Goal: Task Accomplishment & Management: Use online tool/utility

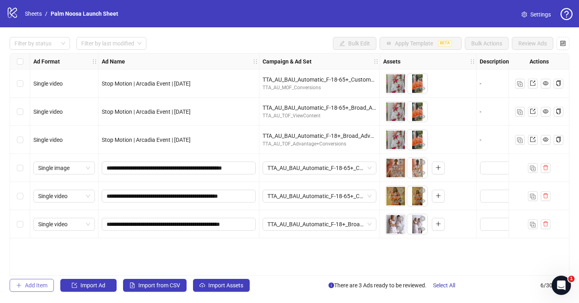
click at [40, 286] on span "Add Item" at bounding box center [36, 285] width 23 height 6
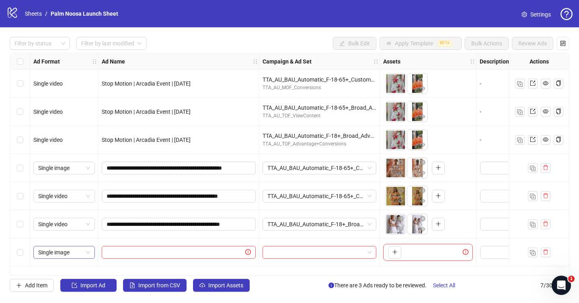
click at [82, 252] on span "Single image" at bounding box center [64, 252] width 52 height 12
click at [88, 254] on span "Single image" at bounding box center [64, 252] width 52 height 12
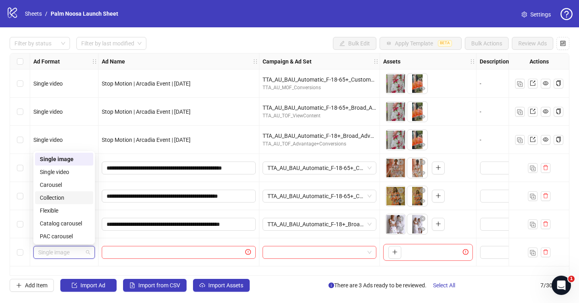
click at [72, 197] on div "Collection" at bounding box center [64, 197] width 49 height 9
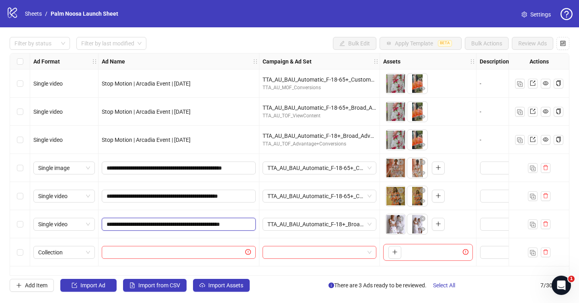
click at [132, 223] on input "**********" at bounding box center [178, 224] width 143 height 9
click at [133, 254] on input "text" at bounding box center [175, 252] width 137 height 9
paste input "**********"
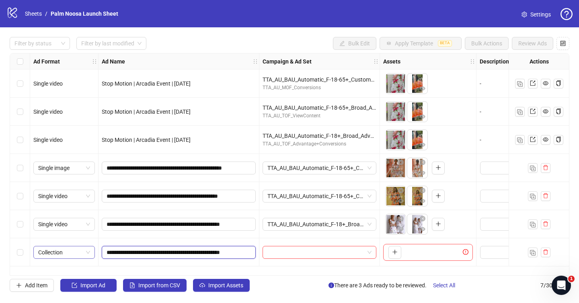
drag, startPoint x: 135, startPoint y: 252, endPoint x: 88, endPoint y: 253, distance: 47.0
type input "**********"
click at [277, 250] on input "search" at bounding box center [315, 252] width 97 height 12
click at [291, 253] on input "search" at bounding box center [315, 252] width 97 height 12
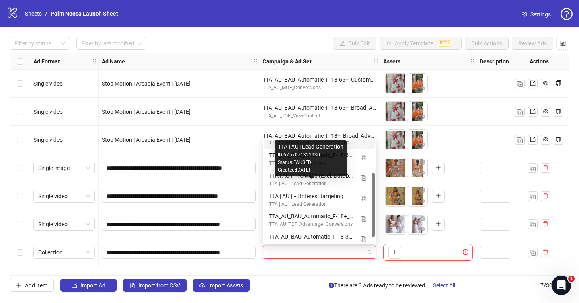
scroll to position [55, 0]
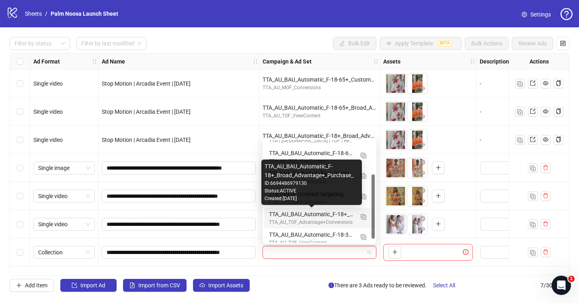
click at [300, 213] on div "TTA_AU_BAU_Automatic_F-18+_Broad_Advantage+_Purchase_" at bounding box center [311, 214] width 85 height 9
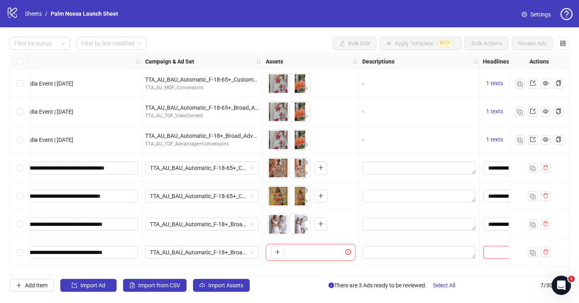
scroll to position [0, 126]
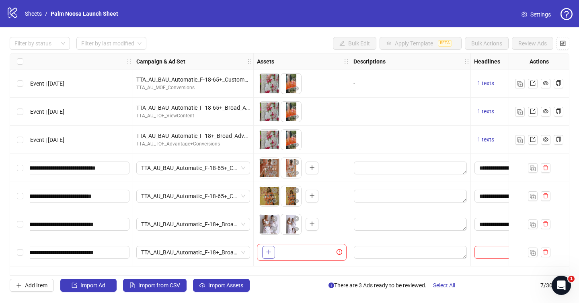
click at [272, 250] on button "button" at bounding box center [268, 252] width 13 height 13
click at [339, 252] on icon "exclamation-circle" at bounding box center [339, 251] width 1 height 3
click at [271, 250] on icon "plus" at bounding box center [269, 252] width 6 height 6
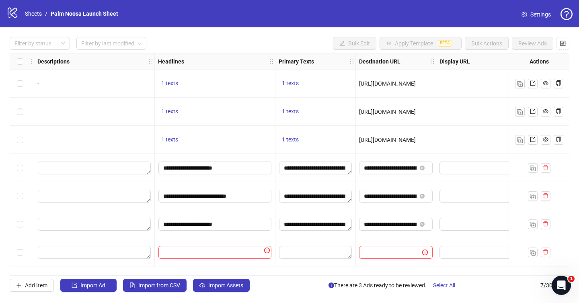
scroll to position [0, 456]
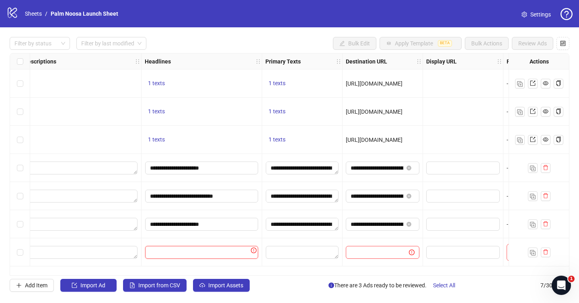
click at [223, 252] on input "Edit values" at bounding box center [201, 252] width 113 height 13
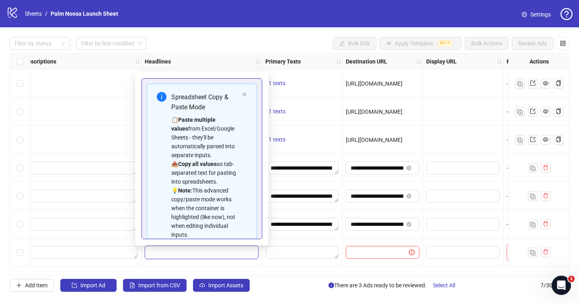
scroll to position [36, 0]
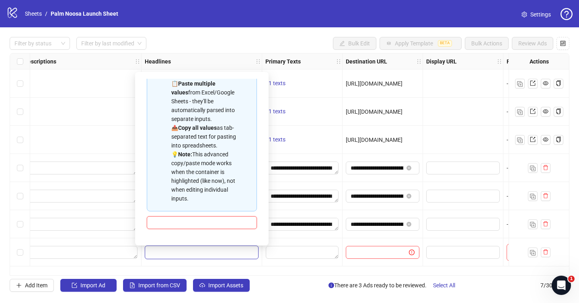
click at [217, 223] on input "Multi-input container - paste or copy values" at bounding box center [202, 222] width 110 height 13
paste input "**********"
type input "**********"
click at [287, 248] on textarea "Edit values" at bounding box center [302, 252] width 73 height 13
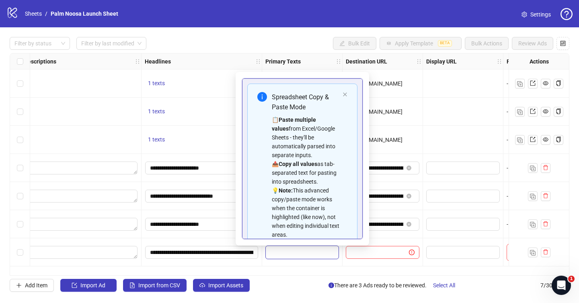
scroll to position [45, 0]
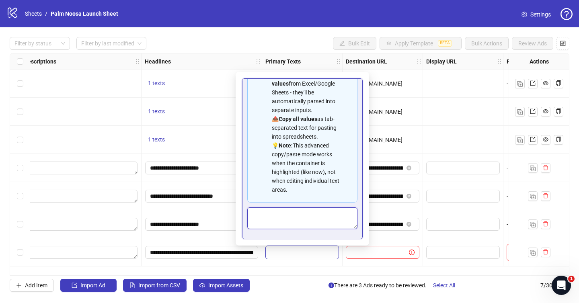
click at [302, 211] on textarea "Multi-text input container - paste or copy values" at bounding box center [302, 218] width 110 height 22
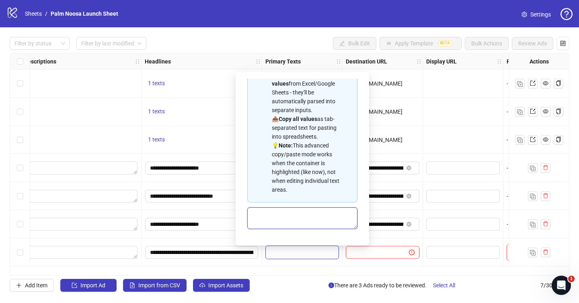
paste textarea "**********"
type textarea "**********"
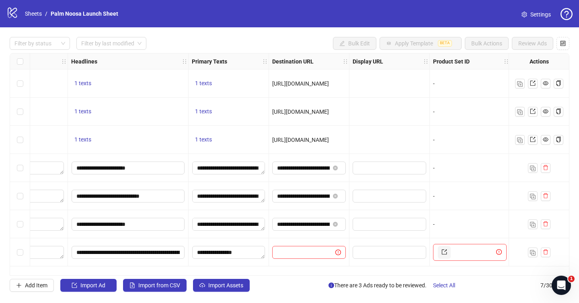
scroll to position [0, 586]
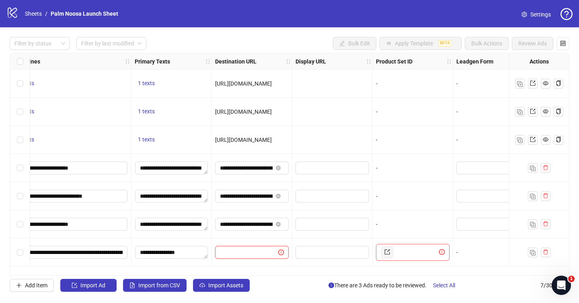
click at [254, 250] on input "text" at bounding box center [243, 252] width 47 height 9
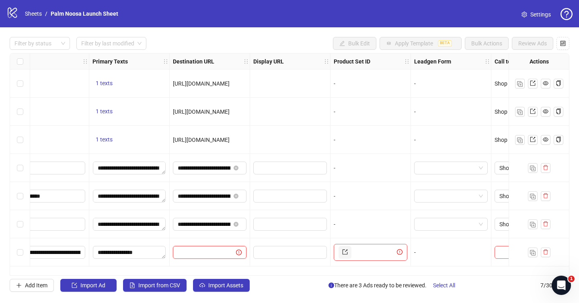
scroll to position [0, 631]
click at [205, 220] on input "**********" at bounding box center [201, 224] width 53 height 9
click at [202, 248] on input "text" at bounding box center [198, 252] width 47 height 9
paste input "**********"
type input "**********"
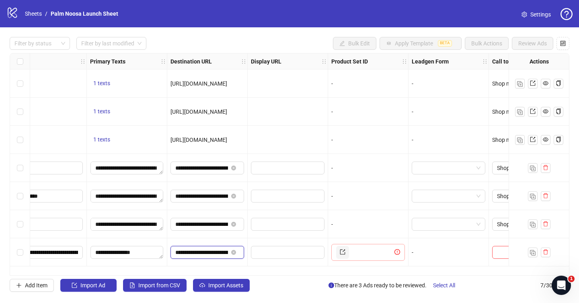
scroll to position [0, 56]
click at [367, 248] on input "text" at bounding box center [372, 252] width 42 height 13
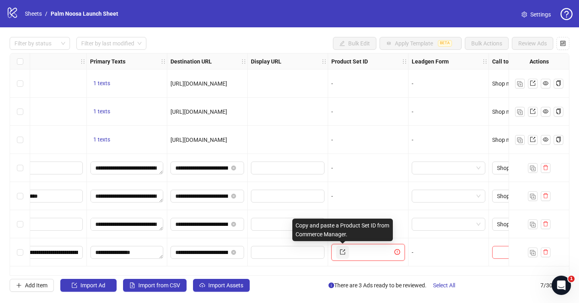
click at [343, 250] on icon "export" at bounding box center [343, 252] width 6 height 6
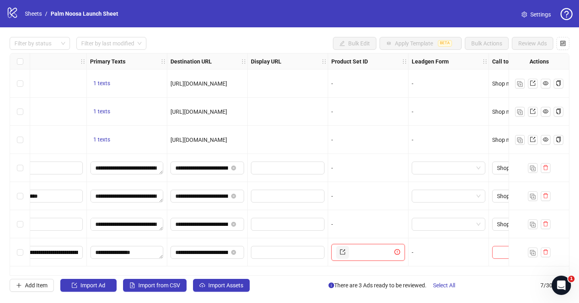
click at [368, 252] on input "text" at bounding box center [372, 252] width 42 height 13
type input "****"
click at [445, 257] on div "-" at bounding box center [448, 252] width 80 height 28
click at [494, 248] on span at bounding box center [520, 252] width 57 height 13
click at [495, 250] on span at bounding box center [520, 252] width 57 height 13
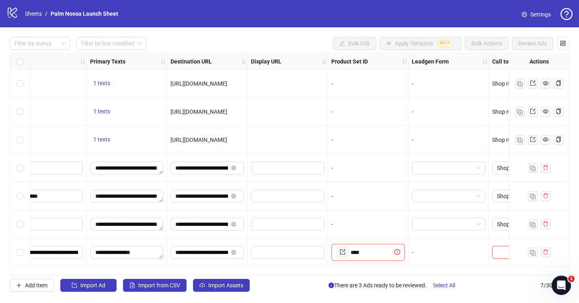
scroll to position [0, 756]
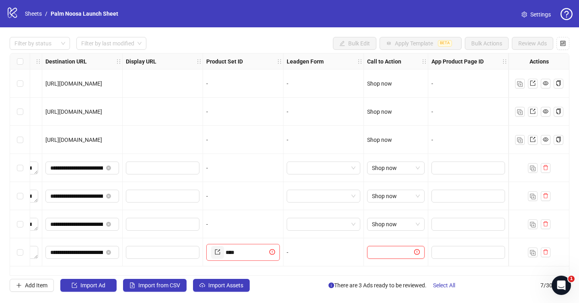
click at [396, 249] on input "text" at bounding box center [392, 252] width 41 height 9
click at [352, 246] on div "-" at bounding box center [323, 252] width 80 height 28
click at [373, 247] on span at bounding box center [395, 252] width 57 height 13
click at [417, 251] on icon "exclamation-circle" at bounding box center [417, 252] width 6 height 6
click at [384, 228] on span "Shop now" at bounding box center [396, 224] width 48 height 12
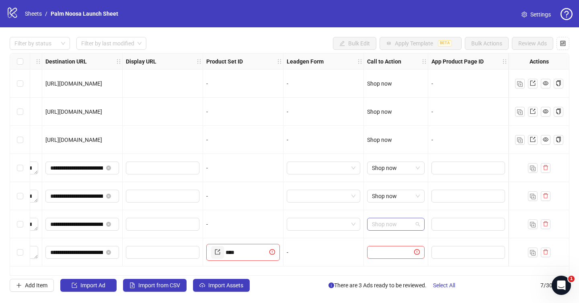
scroll to position [103, 0]
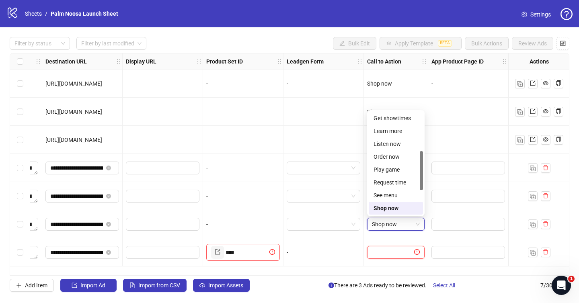
click at [382, 252] on input "text" at bounding box center [392, 252] width 41 height 9
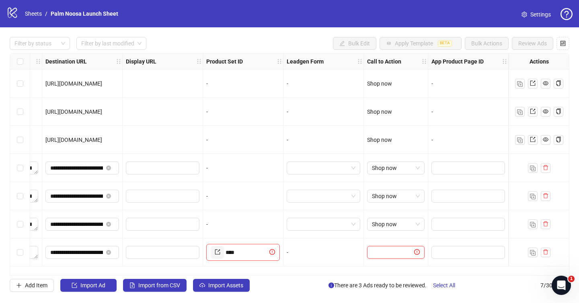
click at [384, 253] on input "text" at bounding box center [392, 252] width 41 height 9
type input "********"
click at [329, 252] on div "-" at bounding box center [324, 252] width 74 height 9
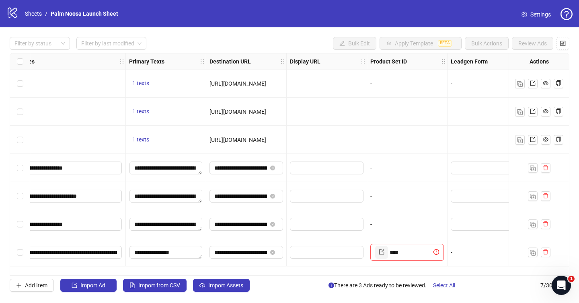
scroll to position [0, 614]
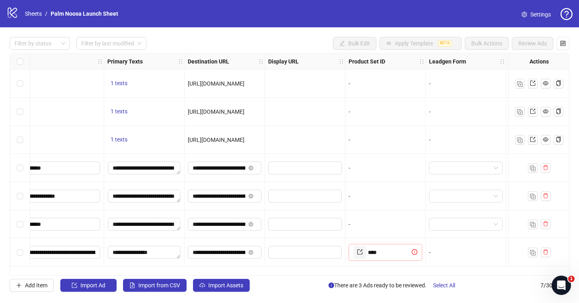
click at [389, 260] on span "****" at bounding box center [386, 252] width 74 height 17
click at [387, 255] on input "****" at bounding box center [389, 252] width 42 height 13
click at [415, 254] on icon "exclamation-circle" at bounding box center [415, 252] width 6 height 6
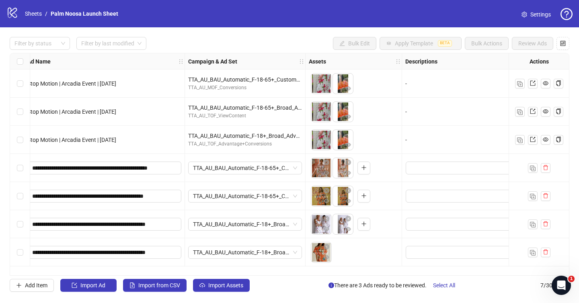
scroll to position [0, 0]
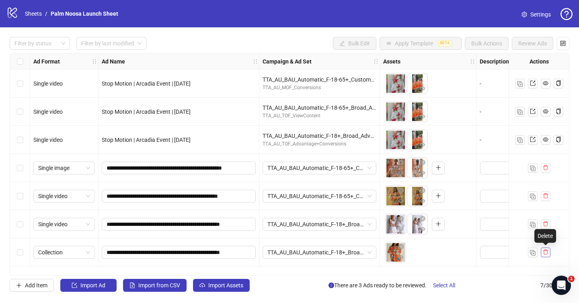
click at [545, 252] on icon "delete" at bounding box center [546, 252] width 6 height 6
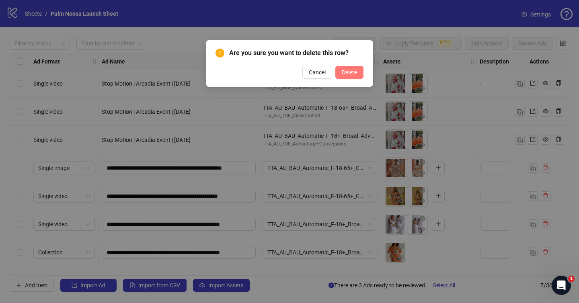
click at [343, 71] on span "Delete" at bounding box center [349, 72] width 15 height 6
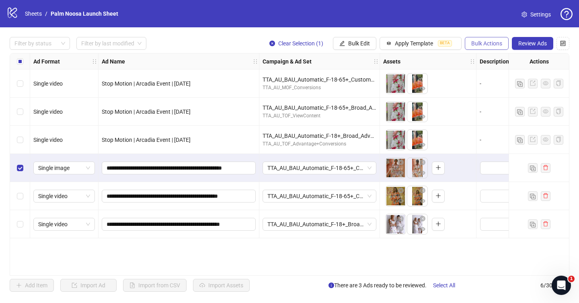
click at [495, 41] on span "Bulk Actions" at bounding box center [486, 43] width 31 height 6
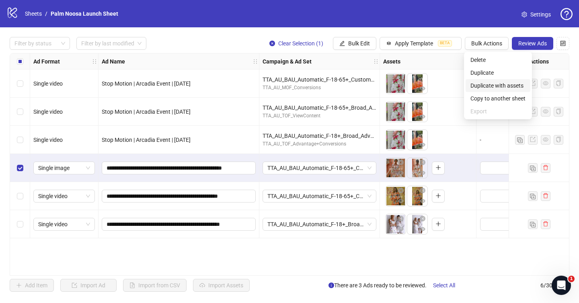
click at [484, 82] on span "Duplicate with assets" at bounding box center [497, 85] width 55 height 9
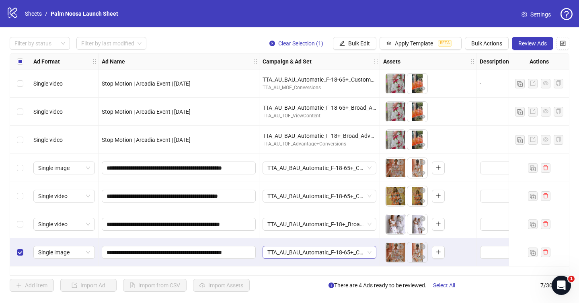
click at [370, 254] on span "TTA_AU_BAU_Automatic_F-18-65+_Custom_OwnedAudience _Purchase_" at bounding box center [319, 252] width 104 height 12
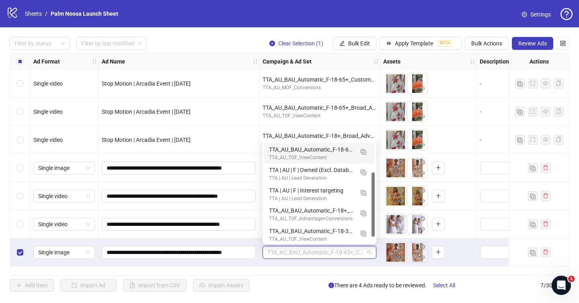
scroll to position [61, 0]
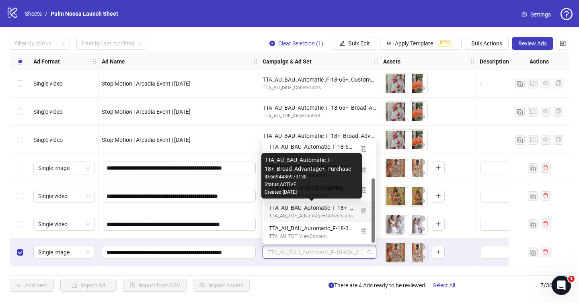
click at [317, 209] on div "TTA_AU_BAU_Automatic_F-18+_Broad_Advantage+_Purchase_" at bounding box center [311, 207] width 85 height 9
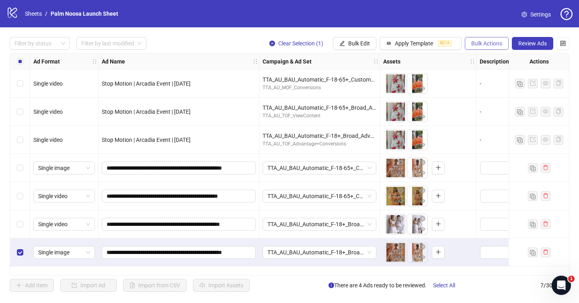
click at [492, 43] on span "Bulk Actions" at bounding box center [486, 43] width 31 height 6
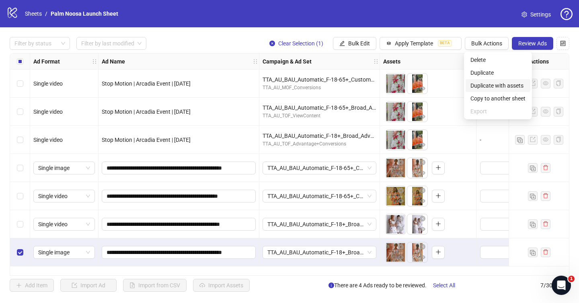
click at [487, 87] on span "Duplicate with assets" at bounding box center [497, 85] width 55 height 9
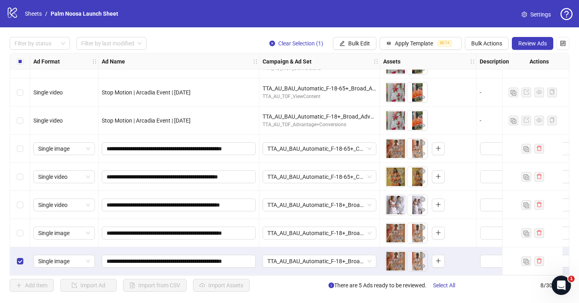
scroll to position [23, 0]
click at [322, 260] on span "TTA_AU_BAU_Automatic_F-18+_Broad_Advantage+_Purchase_" at bounding box center [319, 261] width 104 height 12
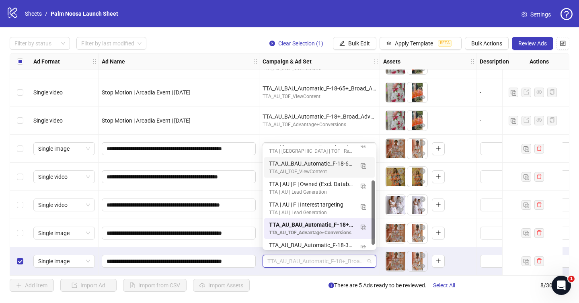
scroll to position [61, 0]
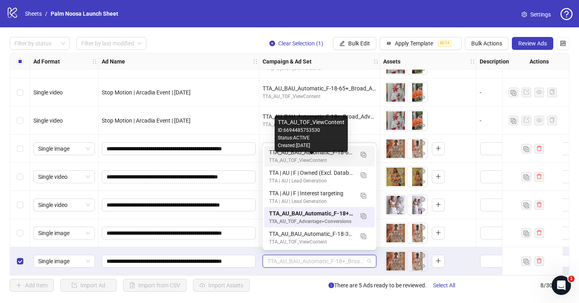
click at [320, 157] on div "TTA_AU_TOF_ViewContent" at bounding box center [311, 161] width 85 height 8
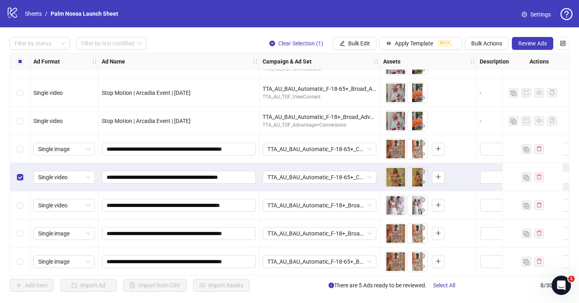
scroll to position [23, 0]
click at [345, 175] on span "TTA_AU_BAU_Automatic_F-18-65+_Custom_OwnedAudience _Purchase_" at bounding box center [319, 177] width 104 height 12
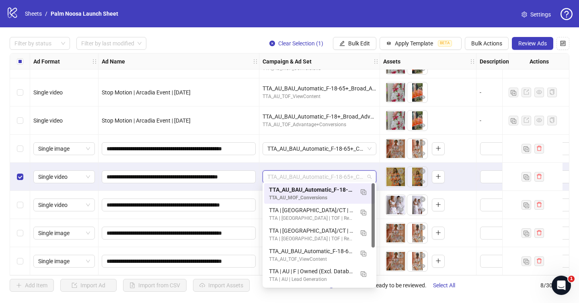
click at [30, 181] on div "Single video" at bounding box center [64, 177] width 68 height 28
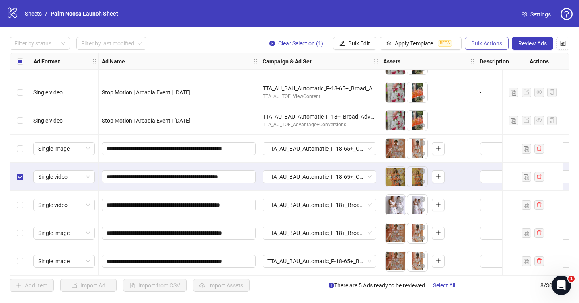
click at [482, 43] on span "Bulk Actions" at bounding box center [486, 43] width 31 height 6
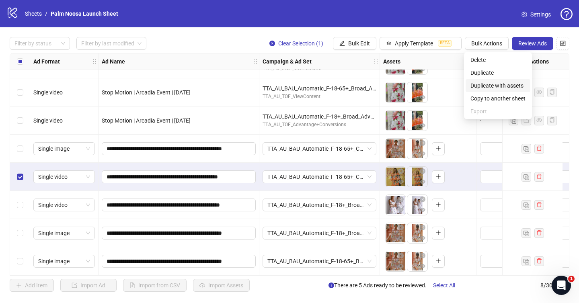
click at [480, 85] on span "Duplicate with assets" at bounding box center [497, 85] width 55 height 9
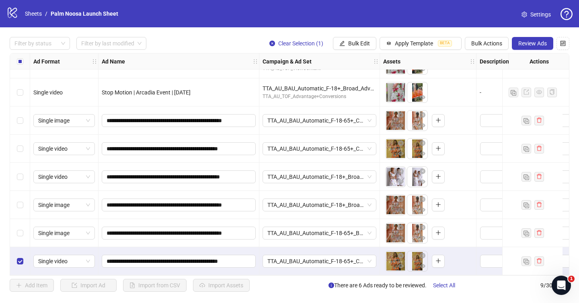
scroll to position [51, 0]
click at [293, 257] on span "TTA_AU_BAU_Automatic_F-18-65+_Custom_OwnedAudience _Purchase_" at bounding box center [319, 261] width 104 height 12
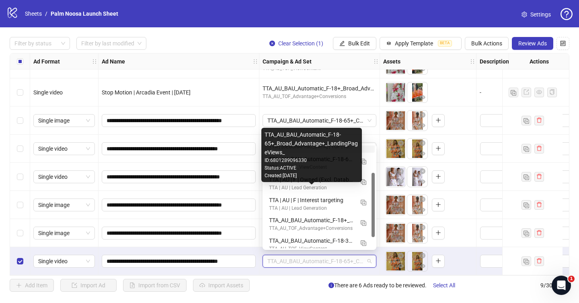
scroll to position [61, 0]
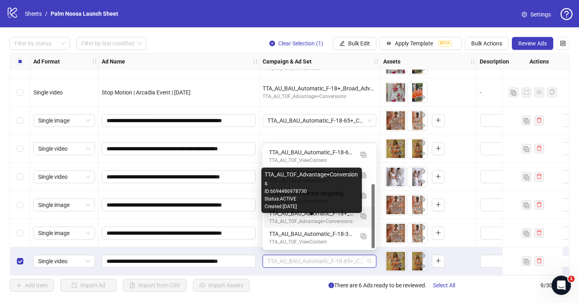
click at [307, 222] on div "TTA_AU_TOF_Advantage+Conversions" at bounding box center [311, 222] width 85 height 8
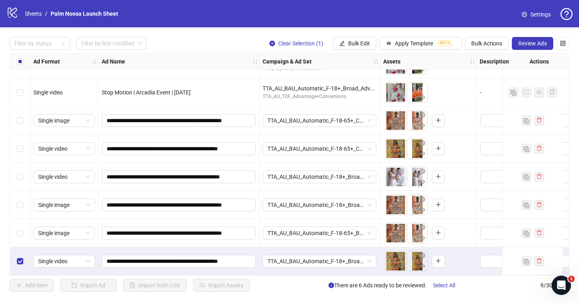
scroll to position [32, 0]
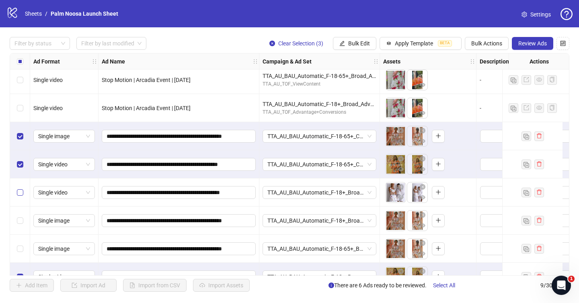
click at [20, 188] on label "Select row 6" at bounding box center [20, 192] width 6 height 9
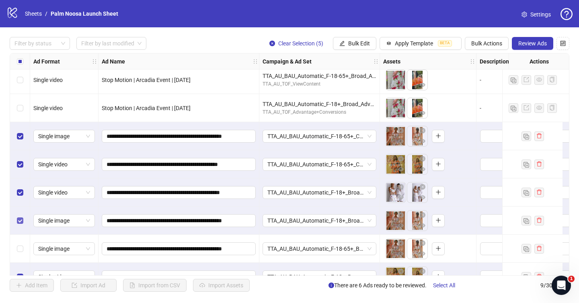
scroll to position [51, 0]
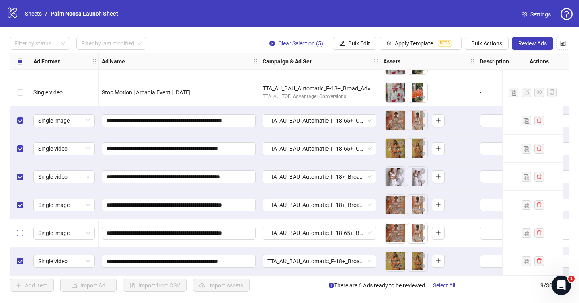
click at [19, 233] on label "Select row 8" at bounding box center [20, 233] width 6 height 9
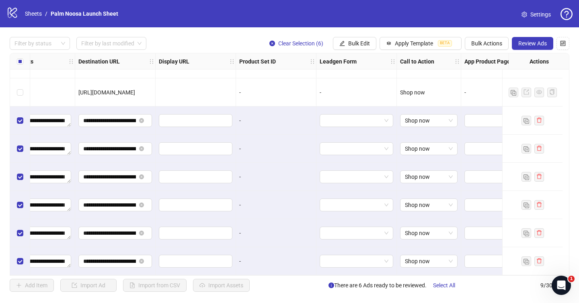
scroll to position [51, 762]
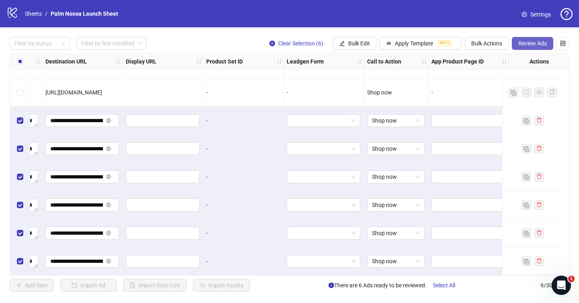
click at [526, 42] on span "Review Ads" at bounding box center [532, 43] width 29 height 6
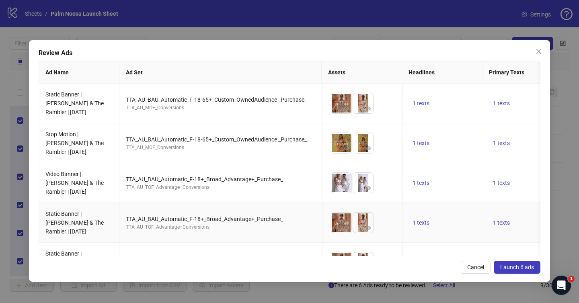
scroll to position [66, 0]
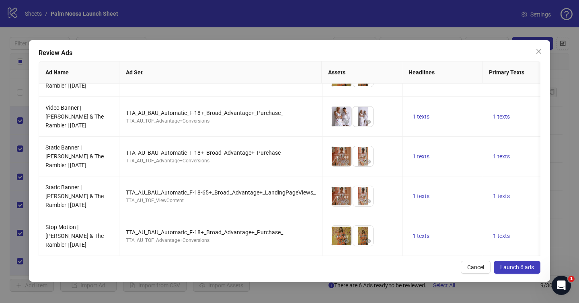
click at [506, 267] on span "Launch 6 ads" at bounding box center [517, 267] width 34 height 6
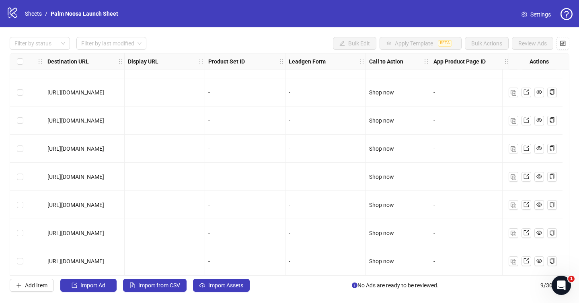
scroll to position [51, 748]
